Goal: Information Seeking & Learning: Learn about a topic

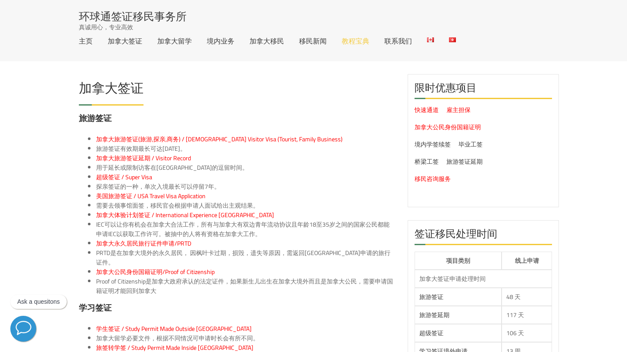
click at [355, 42] on link "教程宝典" at bounding box center [356, 40] width 28 height 7
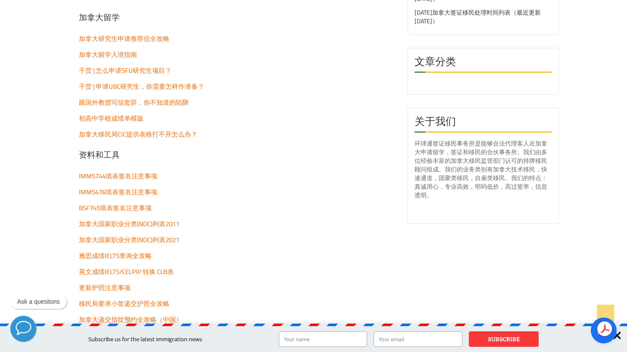
scroll to position [940, 0]
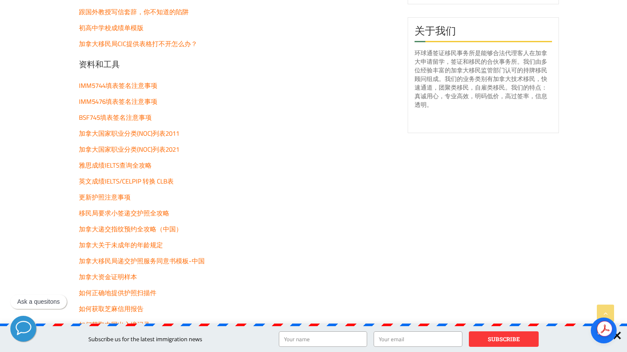
click at [242, 231] on p "加拿大递交指纹预约全攻略（中国）" at bounding box center [237, 229] width 316 height 9
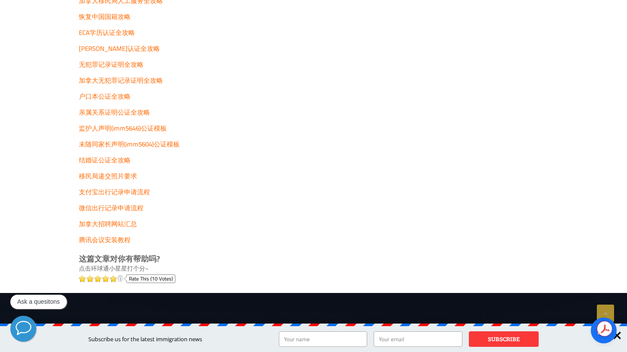
click at [111, 175] on span "移民局递交照片要求" at bounding box center [108, 176] width 58 height 12
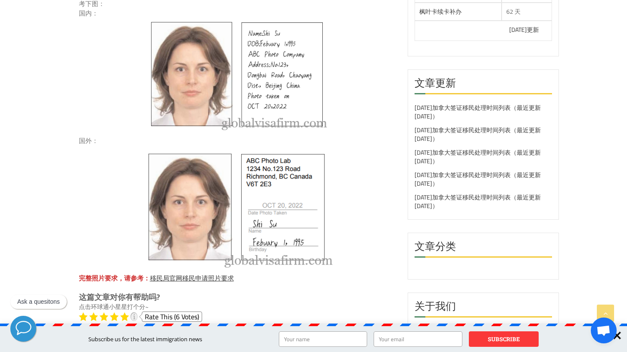
scroll to position [603, 0]
